Goal: Find specific page/section: Find specific page/section

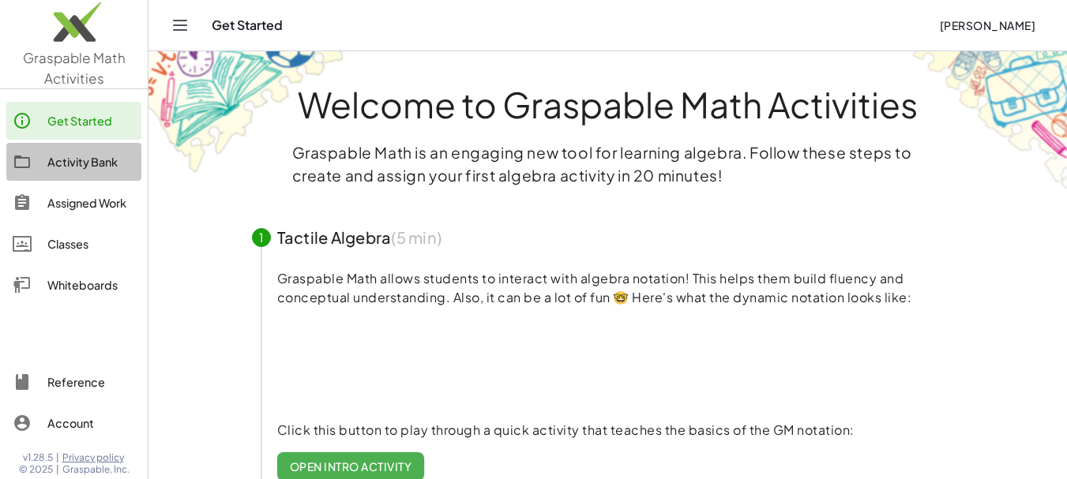
click at [101, 160] on div "Activity Bank" at bounding box center [91, 161] width 88 height 19
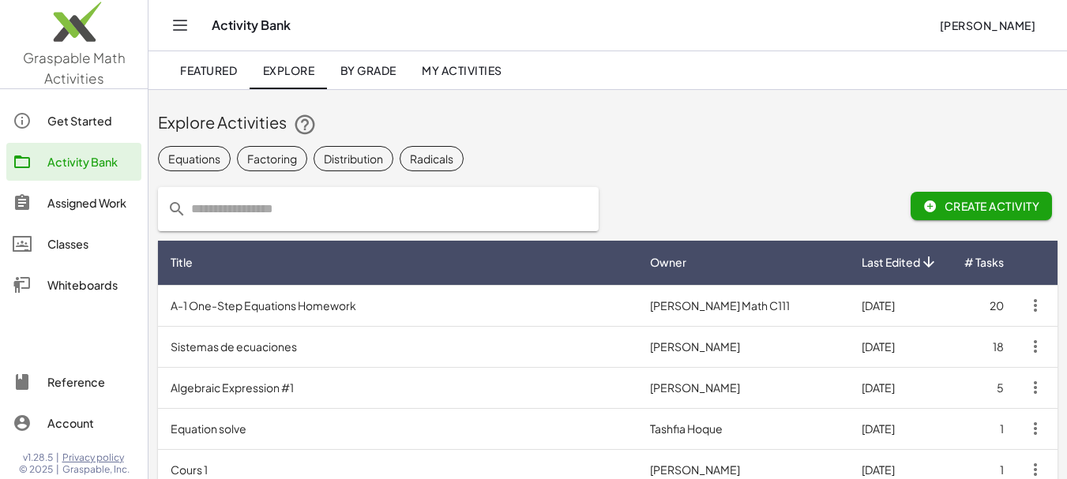
click at [314, 307] on td "A-1 One-Step Equations Homework" at bounding box center [397, 305] width 479 height 41
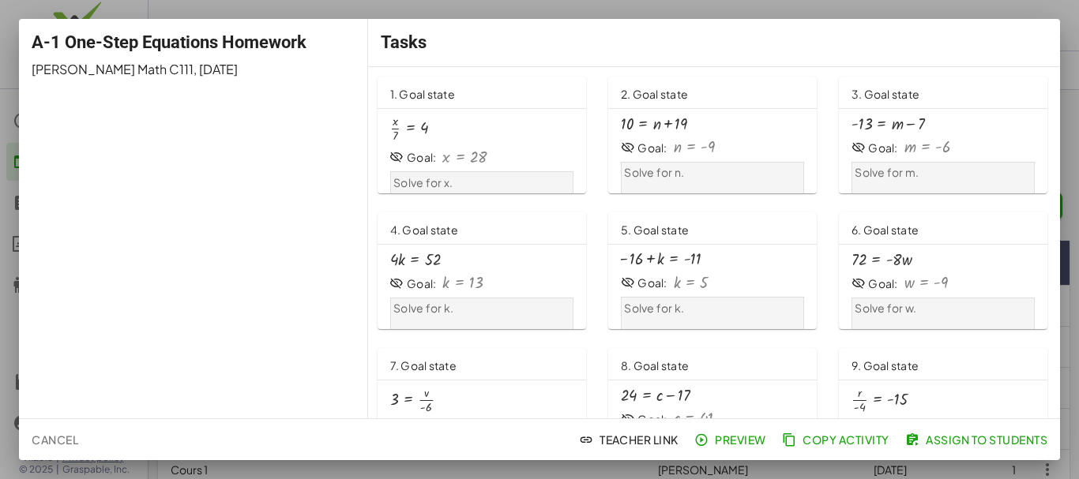
click at [689, 7] on div at bounding box center [539, 239] width 1079 height 479
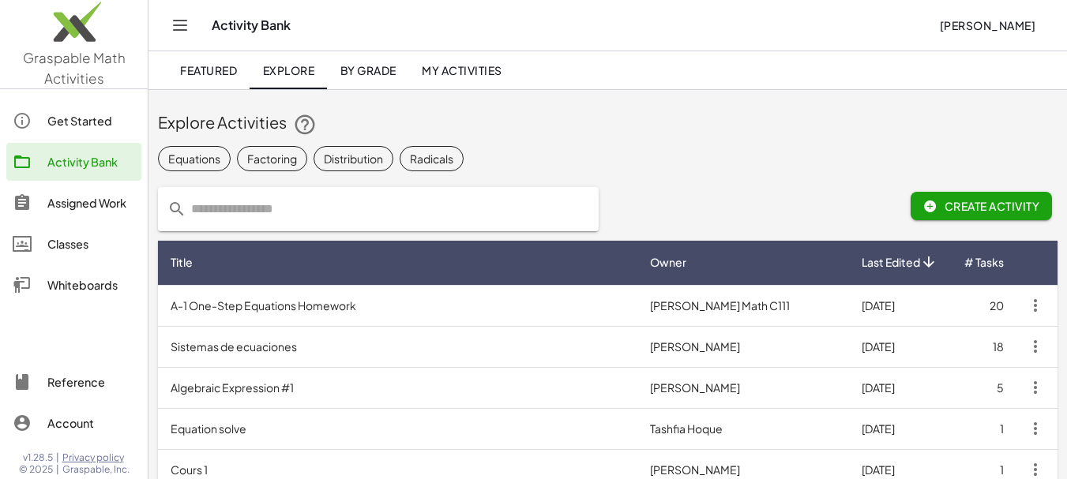
click at [454, 68] on span "My Activities" at bounding box center [462, 70] width 81 height 14
